Goal: Check status: Check status

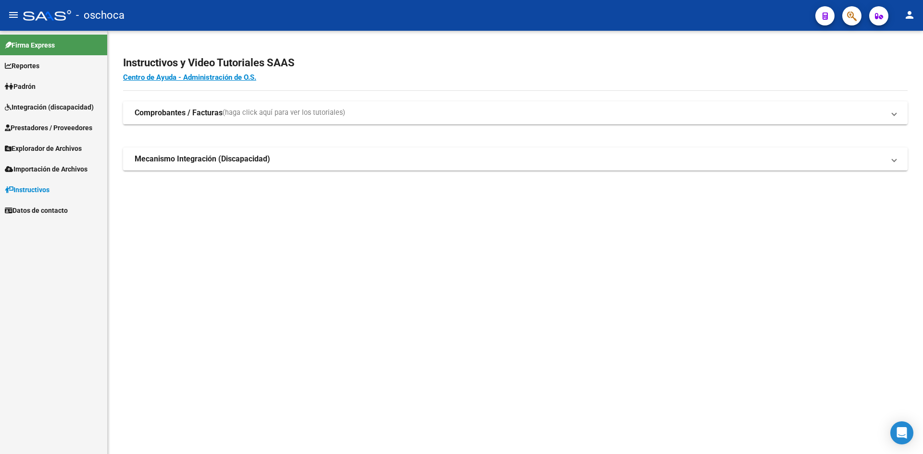
click at [861, 16] on mat-toolbar "menu - oschoca person" at bounding box center [461, 15] width 923 height 31
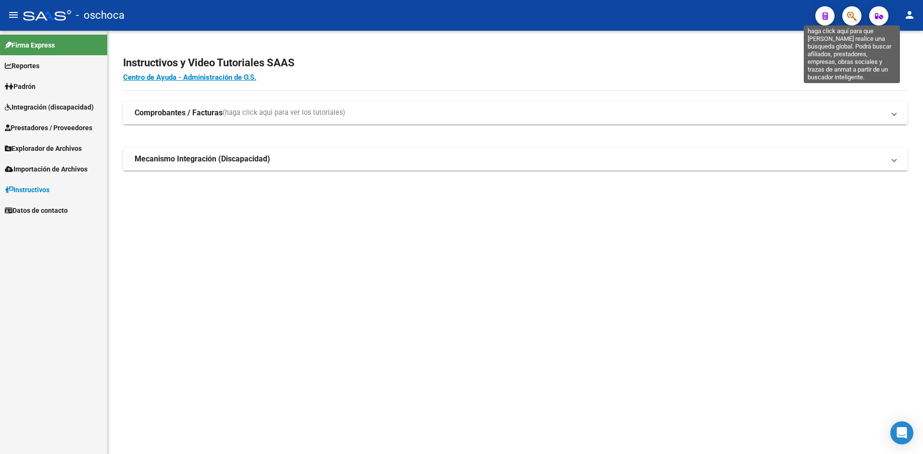
click at [854, 16] on icon "button" at bounding box center [852, 16] width 10 height 11
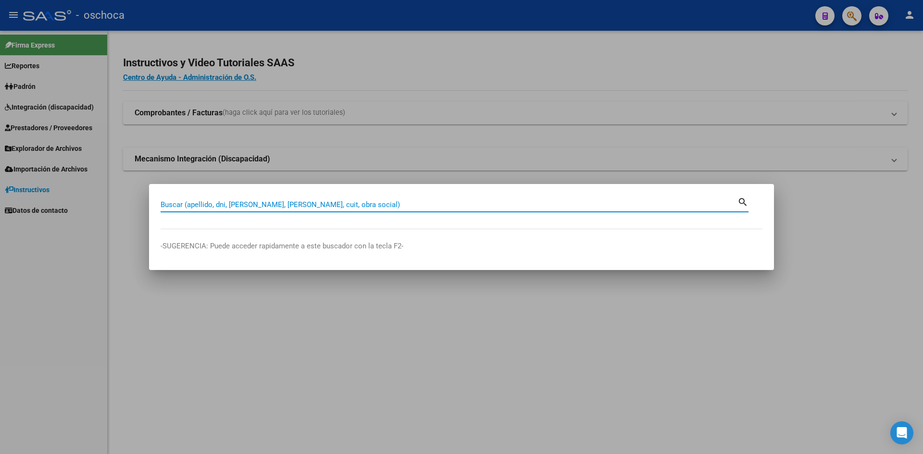
click at [334, 205] on input "Buscar (apellido, dni, [PERSON_NAME], [PERSON_NAME], cuit, obra social)" at bounding box center [449, 204] width 577 height 9
type input "30662488689"
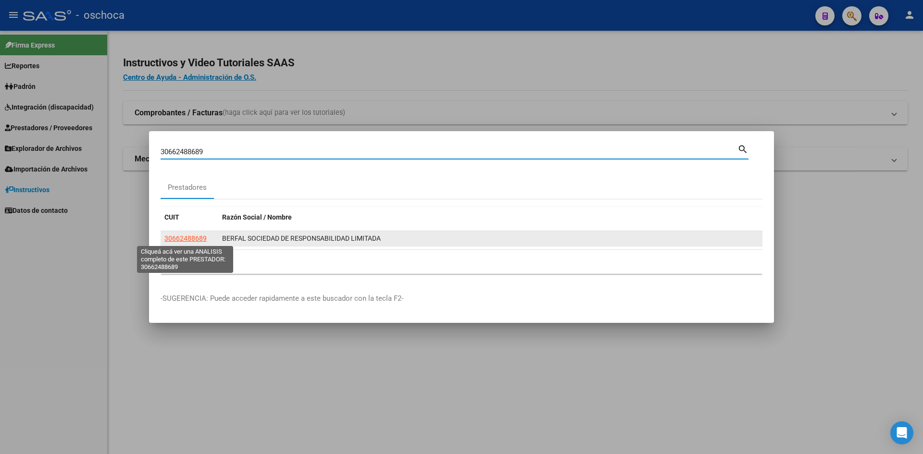
click at [201, 238] on span "30662488689" at bounding box center [185, 239] width 42 height 8
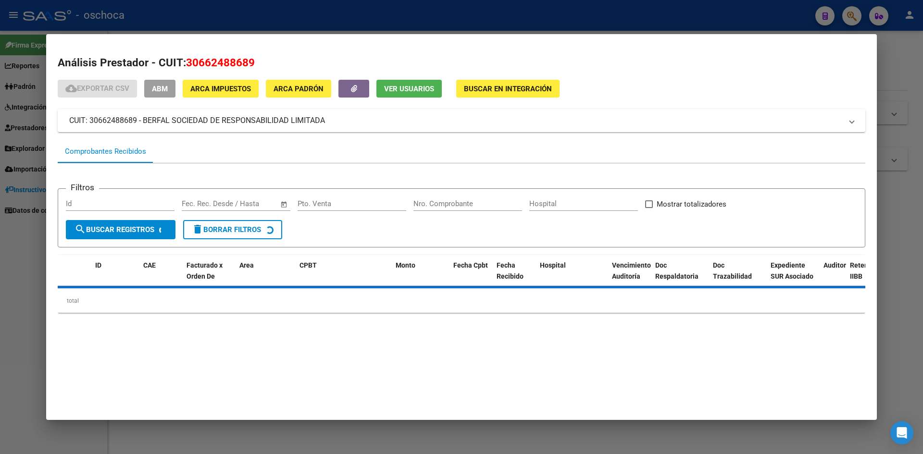
click at [502, 84] on span "Buscar en Integración" at bounding box center [508, 88] width 88 height 9
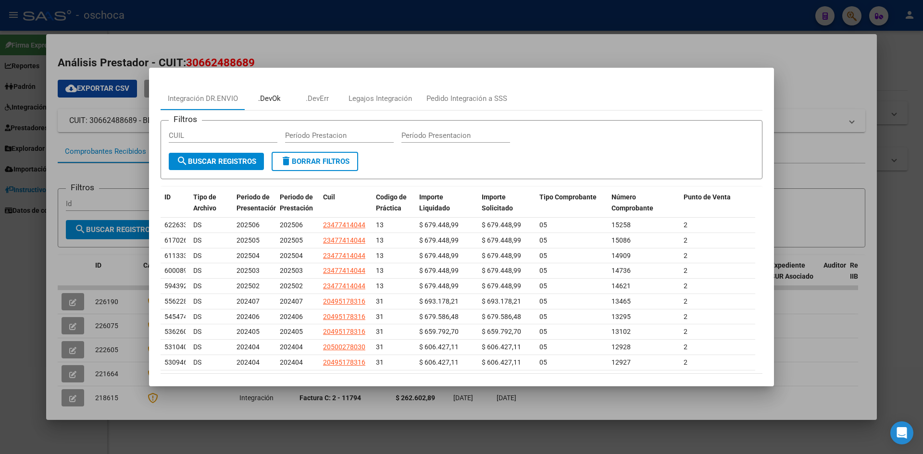
click at [270, 100] on div ".DevOk" at bounding box center [269, 98] width 23 height 11
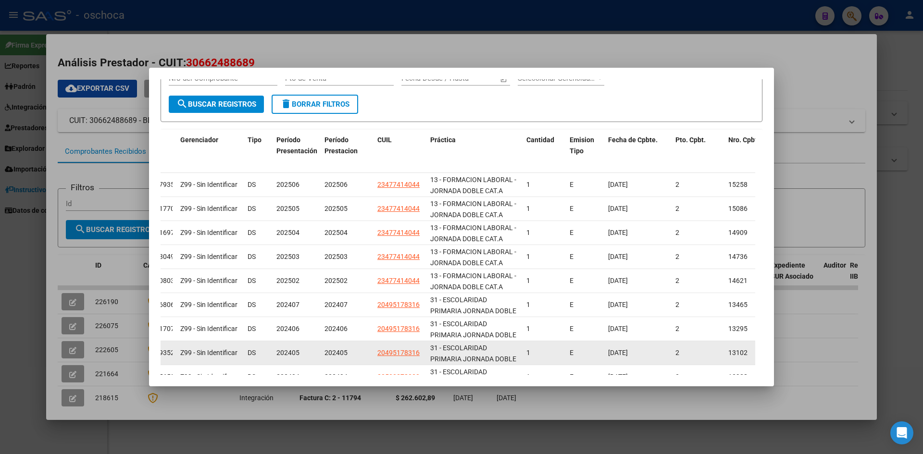
scroll to position [96, 0]
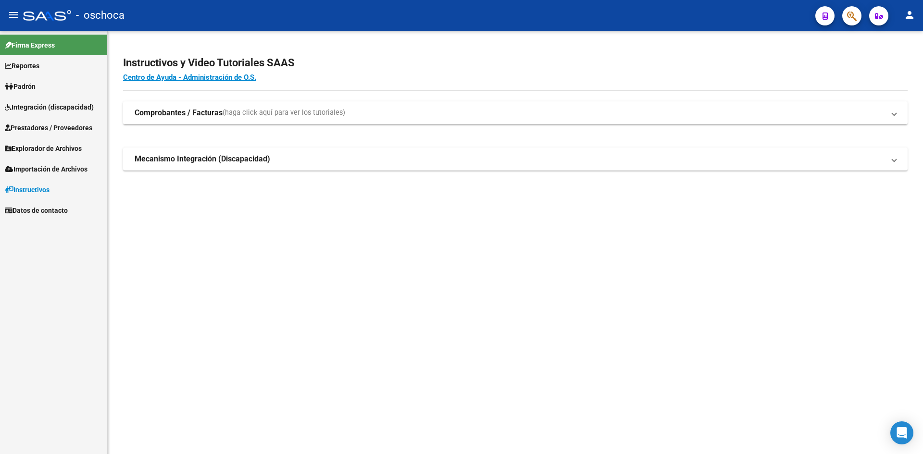
click at [48, 111] on span "Integración (discapacidad)" at bounding box center [49, 107] width 89 height 11
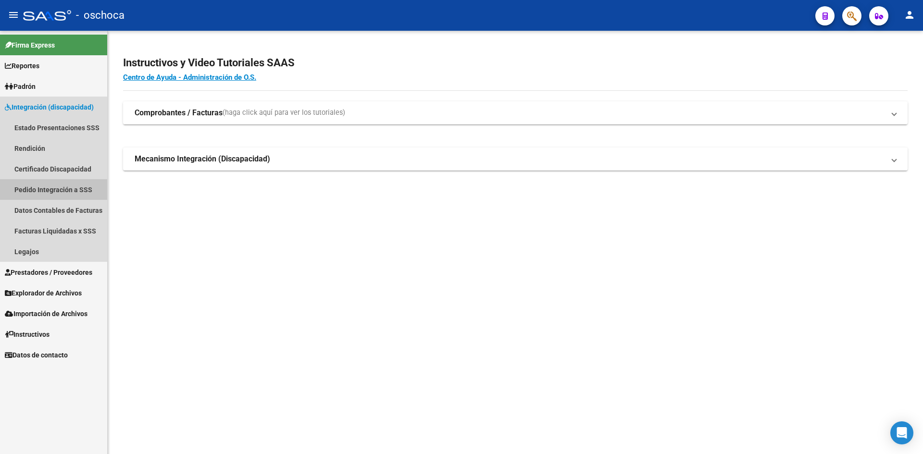
click at [53, 192] on link "Pedido Integración a SSS" at bounding box center [53, 189] width 107 height 21
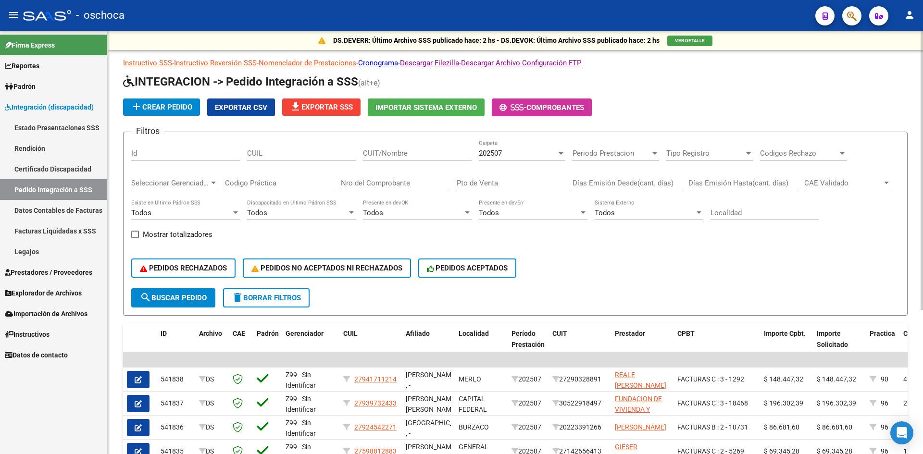
click at [690, 40] on span "VER DETALLE" at bounding box center [690, 40] width 30 height 5
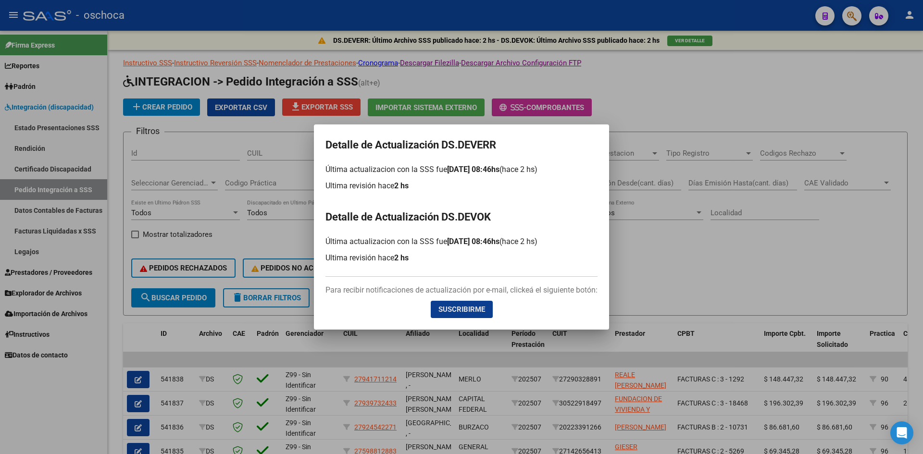
click at [675, 241] on div at bounding box center [461, 227] width 923 height 454
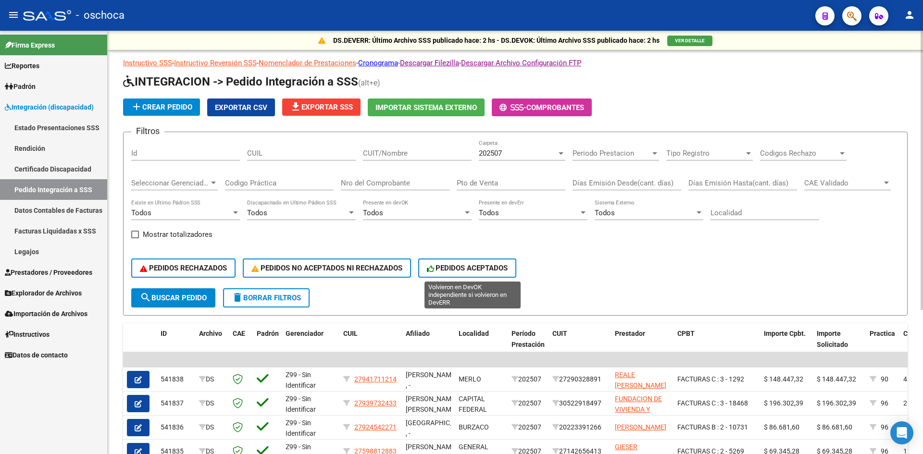
click at [480, 270] on span "PEDIDOS ACEPTADOS" at bounding box center [467, 268] width 81 height 9
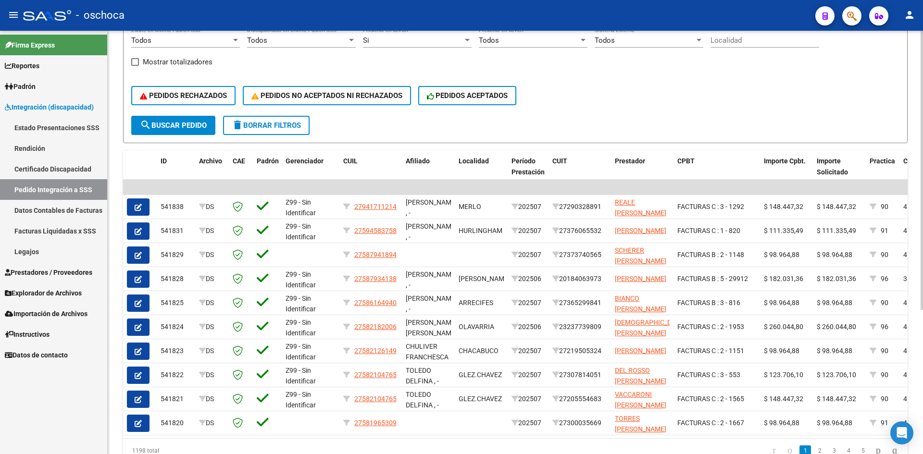
scroll to position [171, 0]
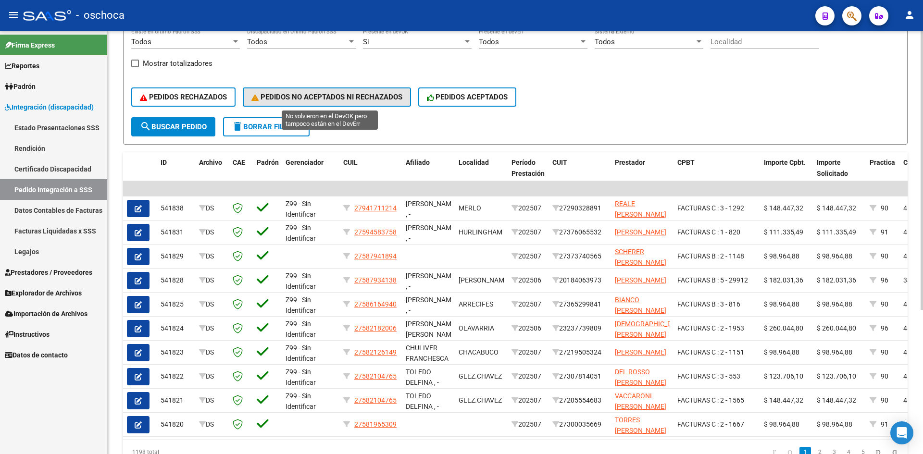
click at [352, 97] on span "PEDIDOS NO ACEPTADOS NI RECHAZADOS" at bounding box center [326, 97] width 151 height 9
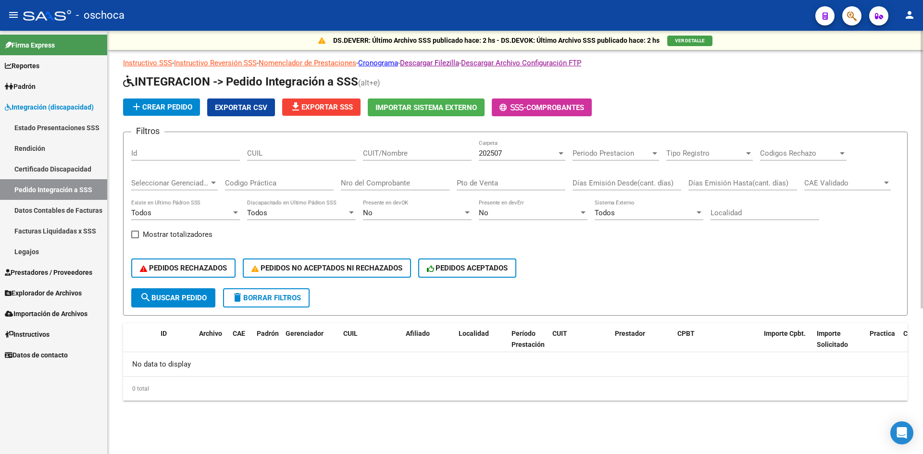
scroll to position [0, 0]
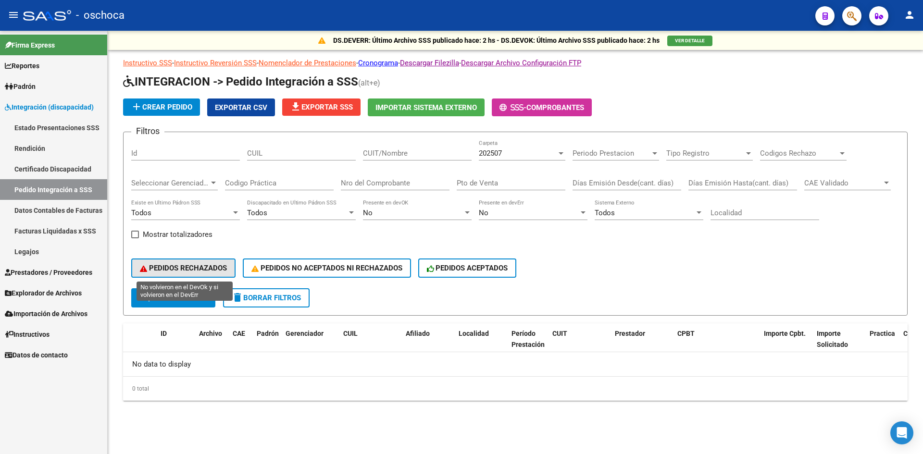
click at [175, 266] on span "PEDIDOS RECHAZADOS" at bounding box center [183, 268] width 87 height 9
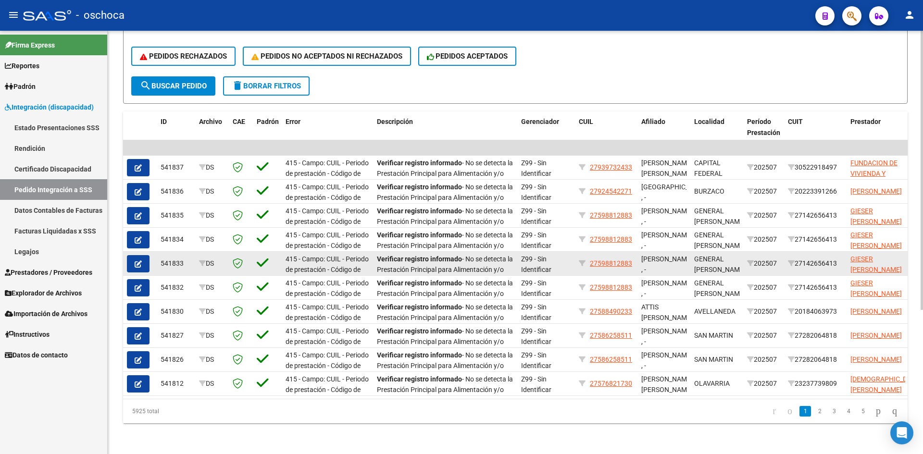
scroll to position [219, 0]
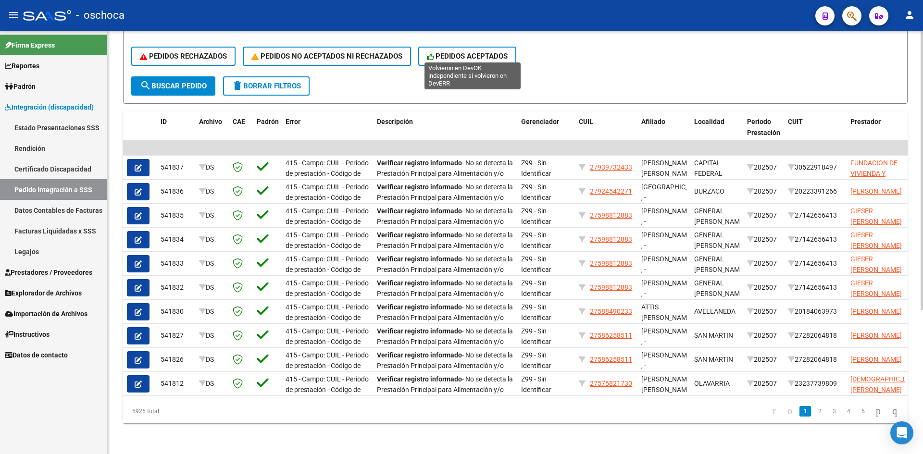
click at [493, 47] on button "PEDIDOS ACEPTADOS" at bounding box center [467, 56] width 99 height 19
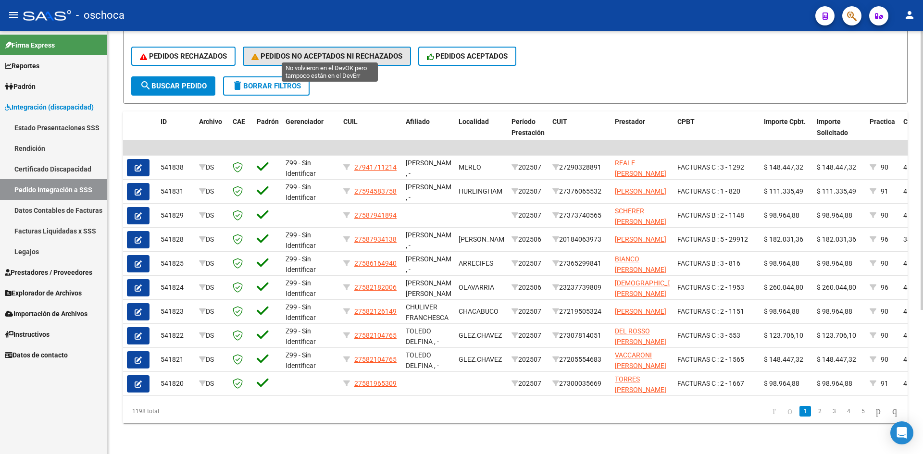
click at [301, 47] on button "PEDIDOS NO ACEPTADOS NI RECHAZADOS" at bounding box center [327, 56] width 168 height 19
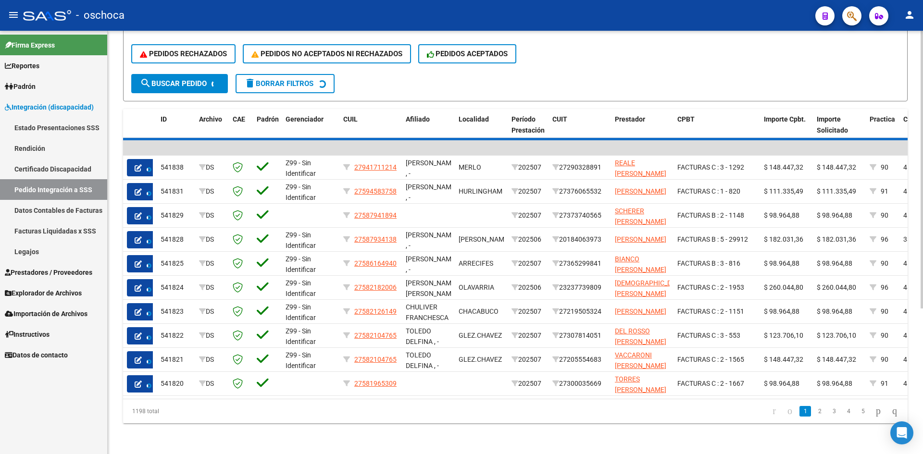
scroll to position [0, 0]
